Goal: Find contact information: Find contact information

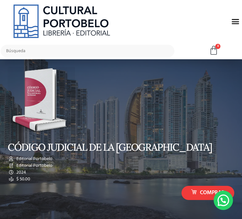
click at [0, 0] on icon "Menu Toggle" at bounding box center [0, 0] width 0 height 0
click at [0, 0] on div "Menu" at bounding box center [0, 0] width 0 height 0
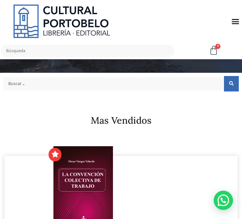
scroll to position [129, 0]
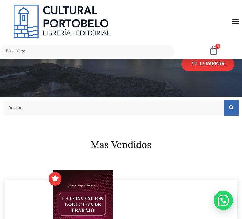
click at [231, 25] on icon "Menu Toggle" at bounding box center [235, 21] width 8 height 8
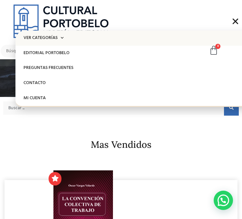
click at [58, 43] on span at bounding box center [61, 38] width 6 height 10
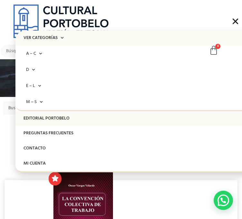
click at [60, 126] on link "Editorial Portobelo" at bounding box center [136, 118] width 242 height 15
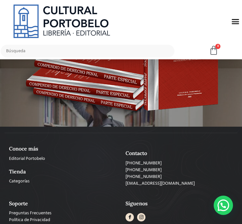
scroll to position [515, 0]
